Goal: Navigation & Orientation: Find specific page/section

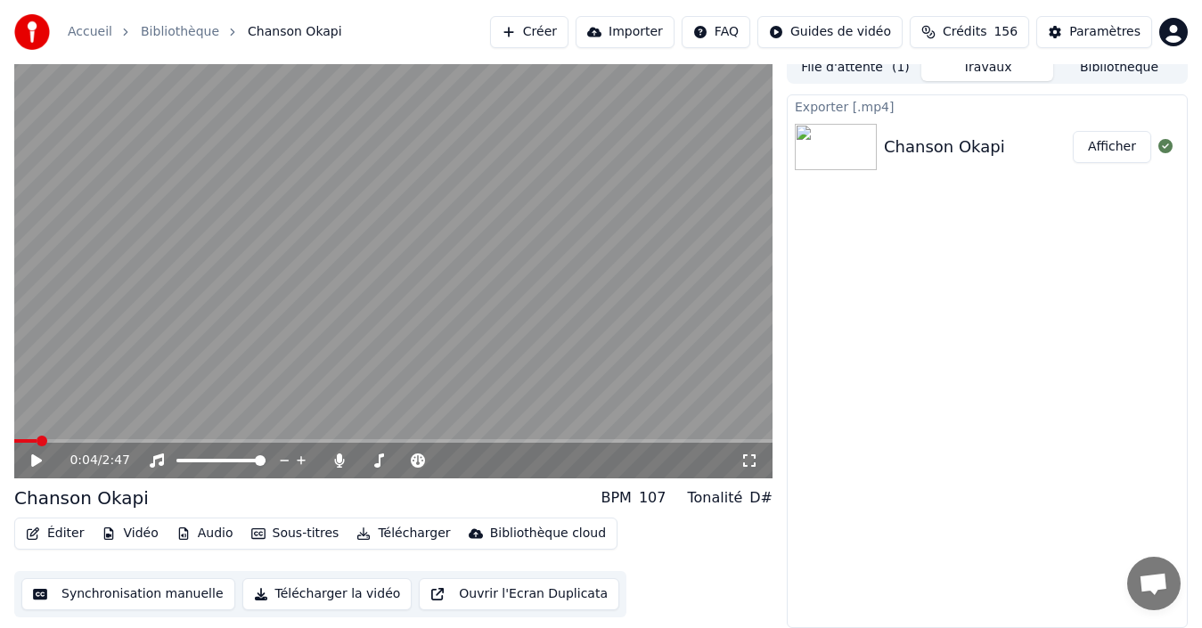
scroll to position [12, 0]
click at [874, 70] on button "File d'attente ( 1 )" at bounding box center [856, 68] width 132 height 26
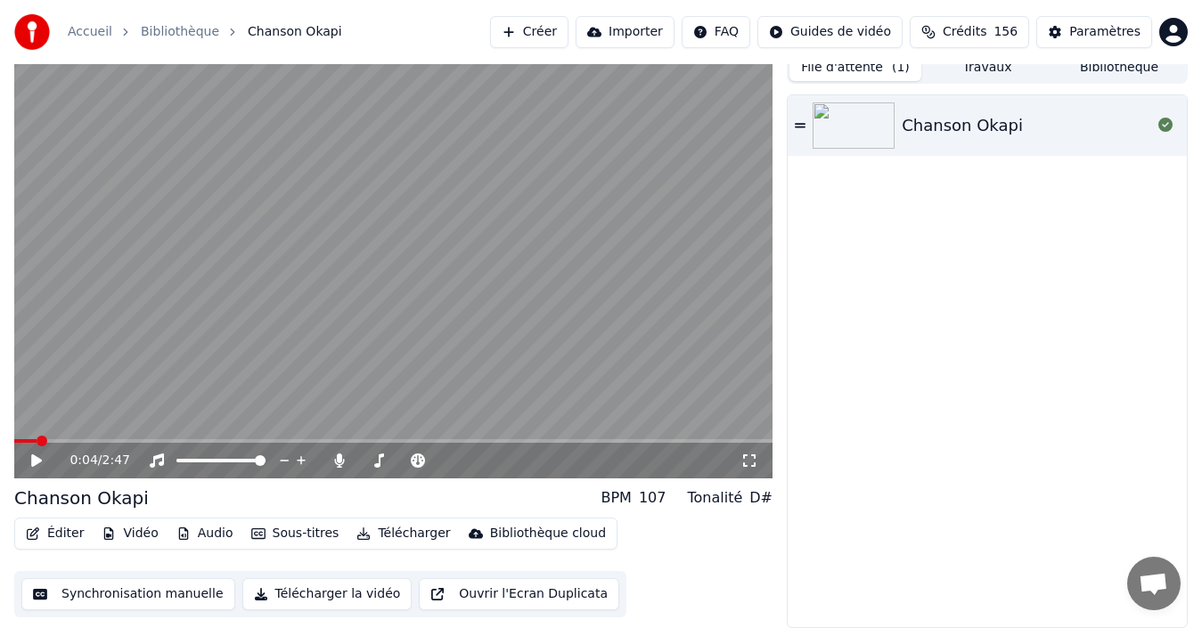
click at [1019, 80] on button "Travaux" at bounding box center [988, 68] width 132 height 26
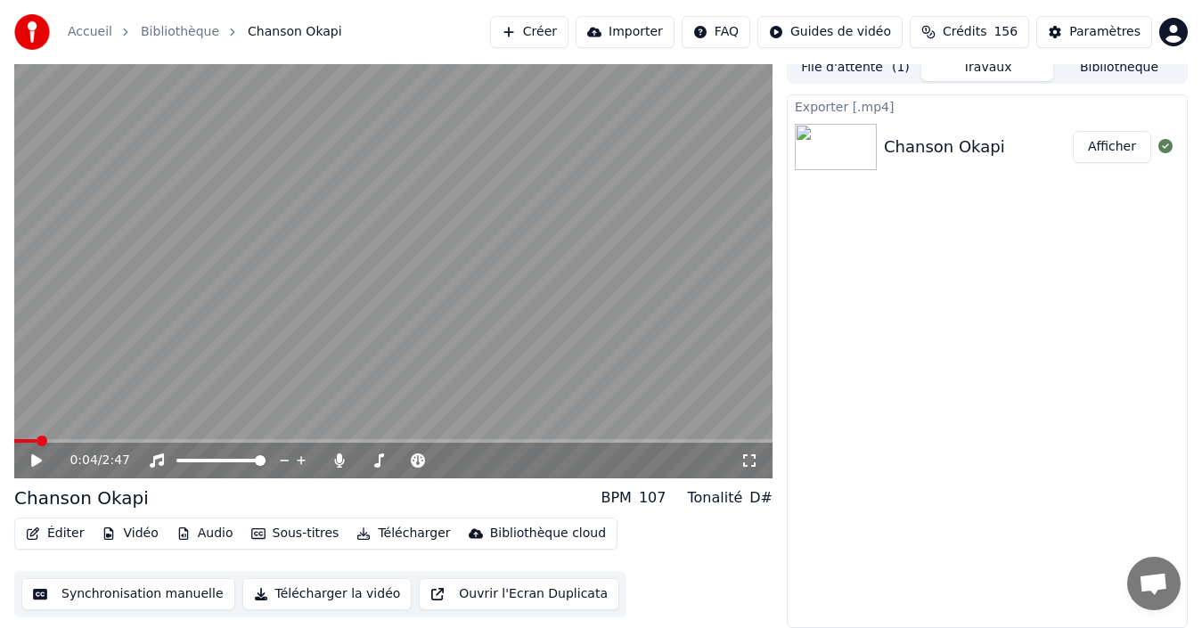
click at [1105, 70] on button "Bibliothèque" at bounding box center [1120, 68] width 132 height 26
